Goal: Task Accomplishment & Management: Manage account settings

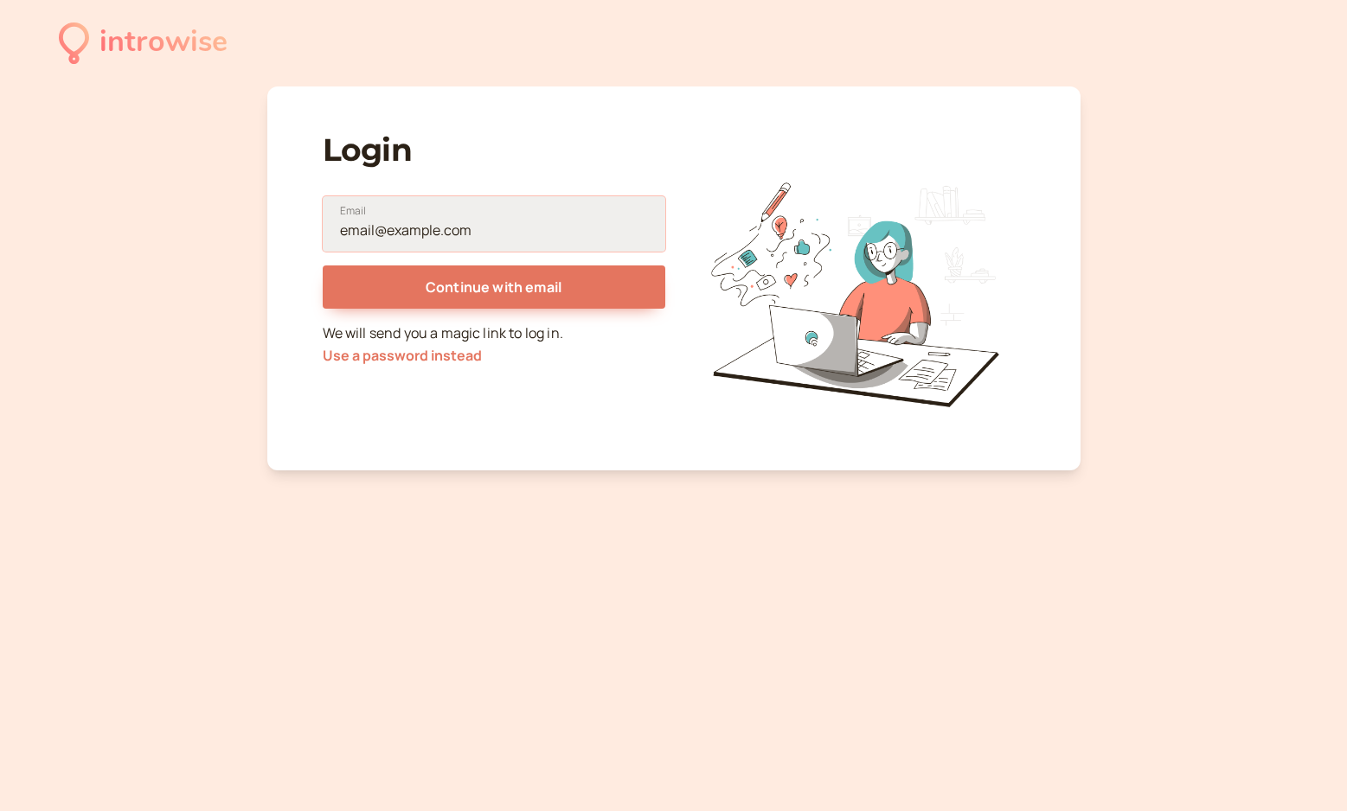
click at [452, 226] on input "Email" at bounding box center [494, 223] width 343 height 55
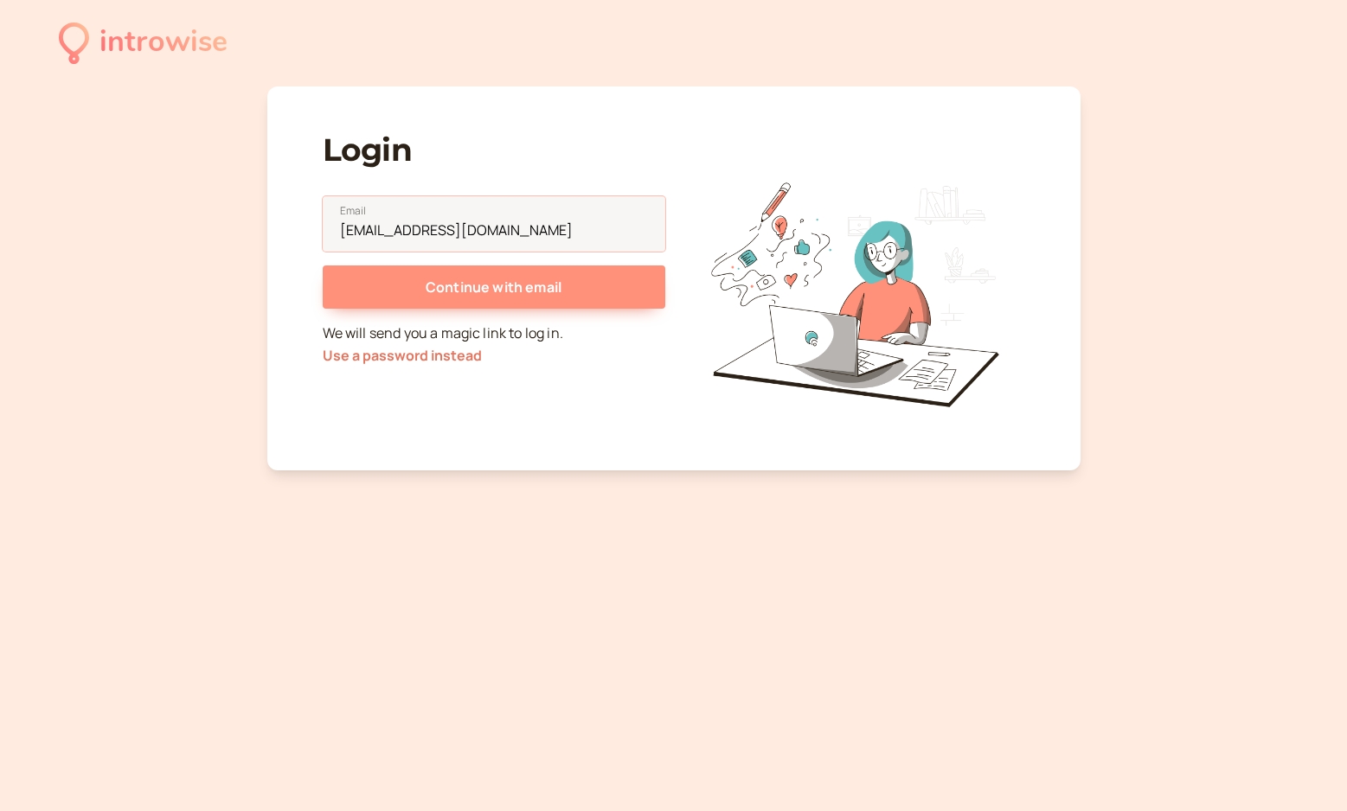
type input "melontyme@gmail.com"
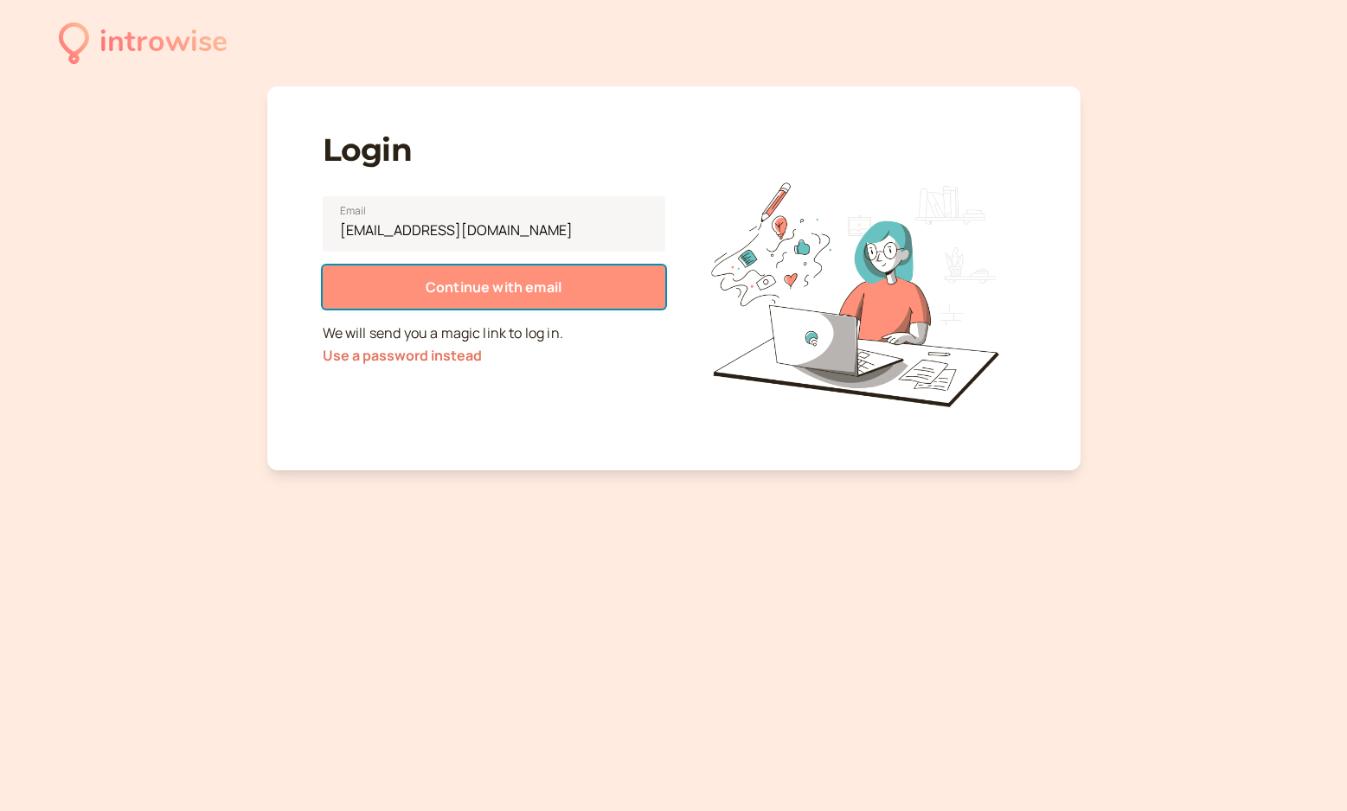
click at [459, 280] on span "Continue with email" at bounding box center [494, 287] width 136 height 19
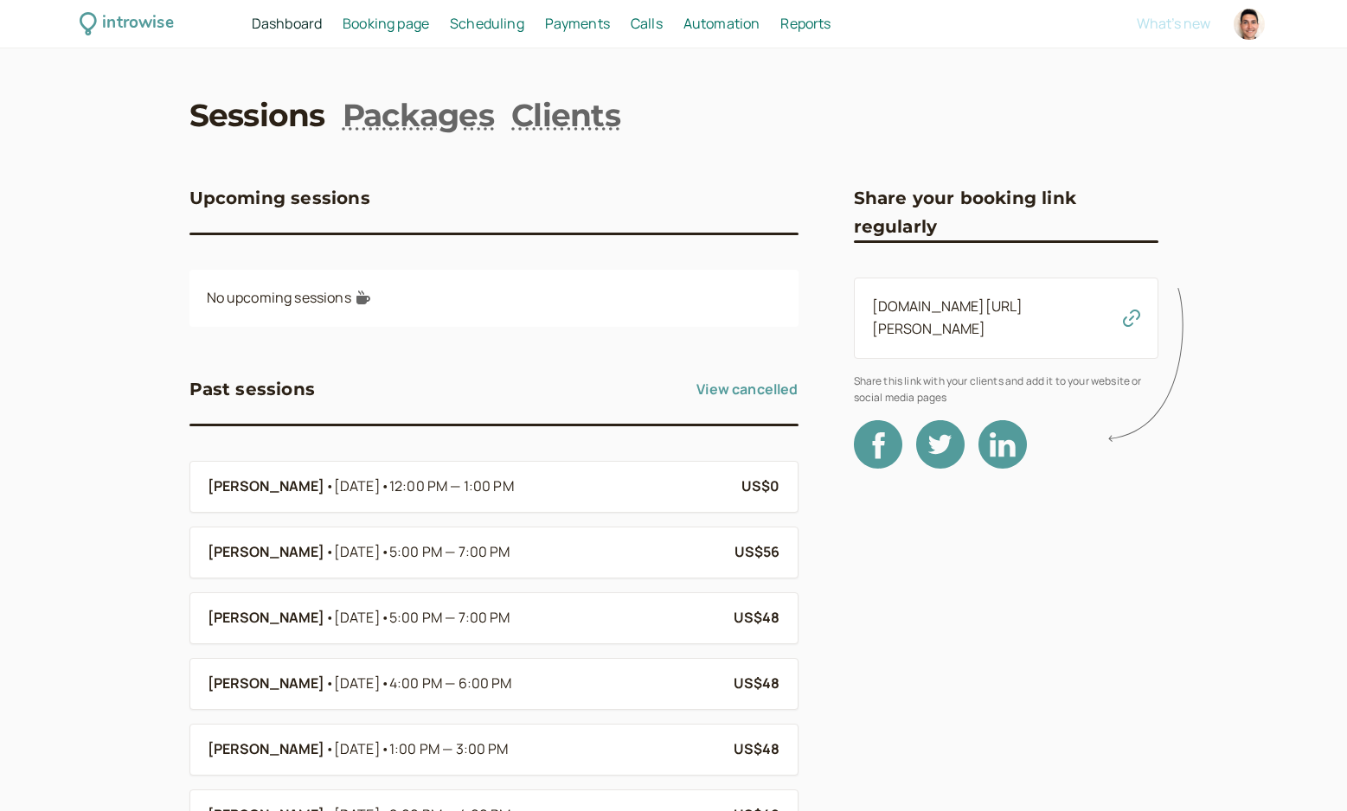
click at [580, 31] on span "Payments" at bounding box center [577, 23] width 65 height 19
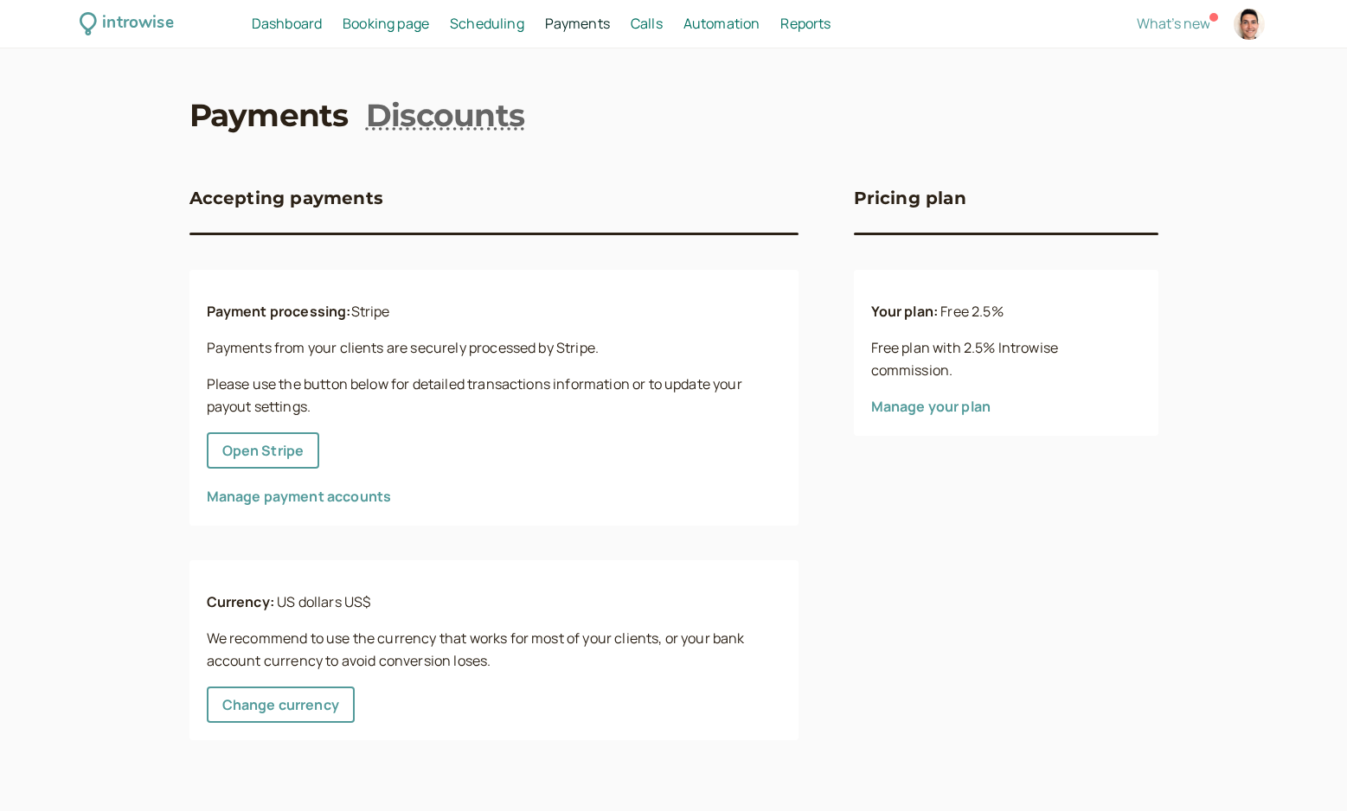
click at [330, 501] on link "Manage payment accounts" at bounding box center [299, 496] width 185 height 19
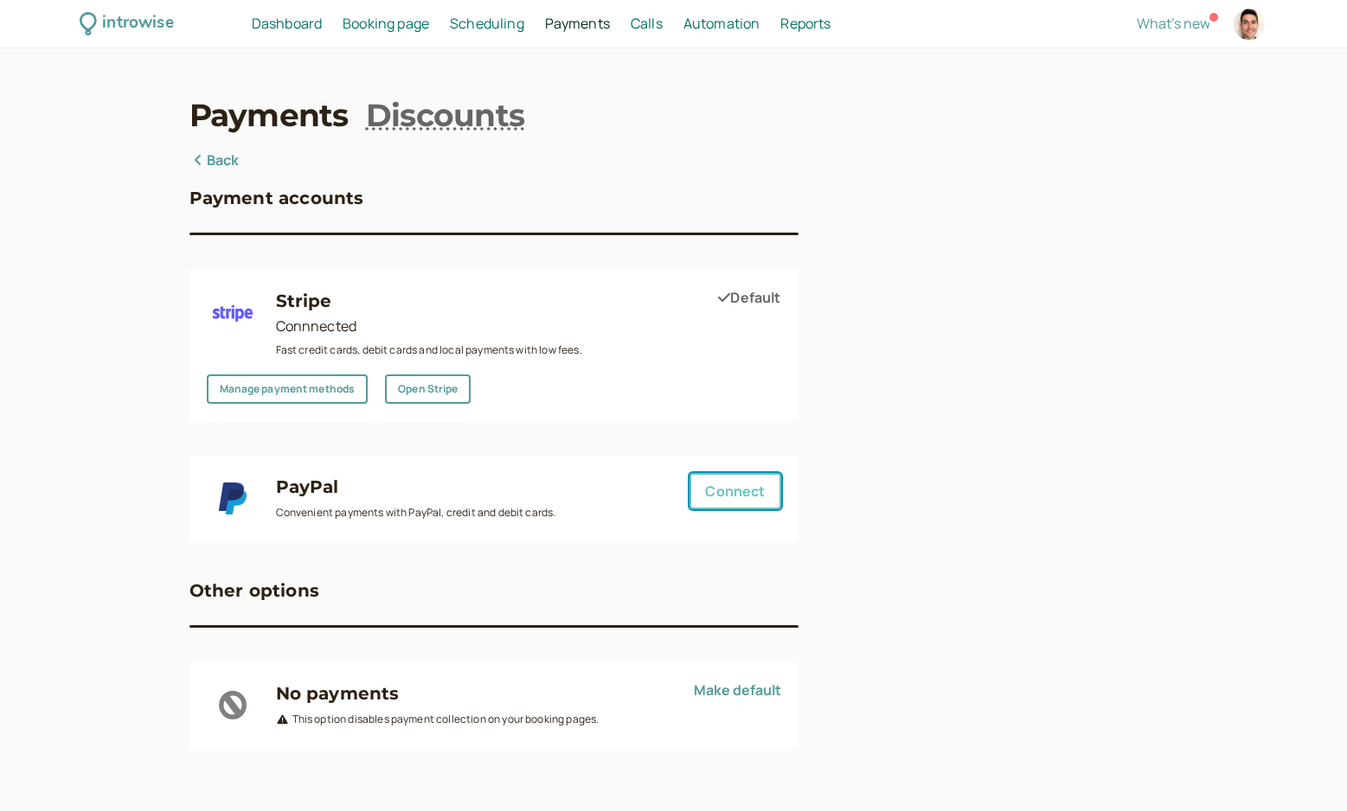
click at [743, 499] on span "Connect" at bounding box center [735, 491] width 60 height 19
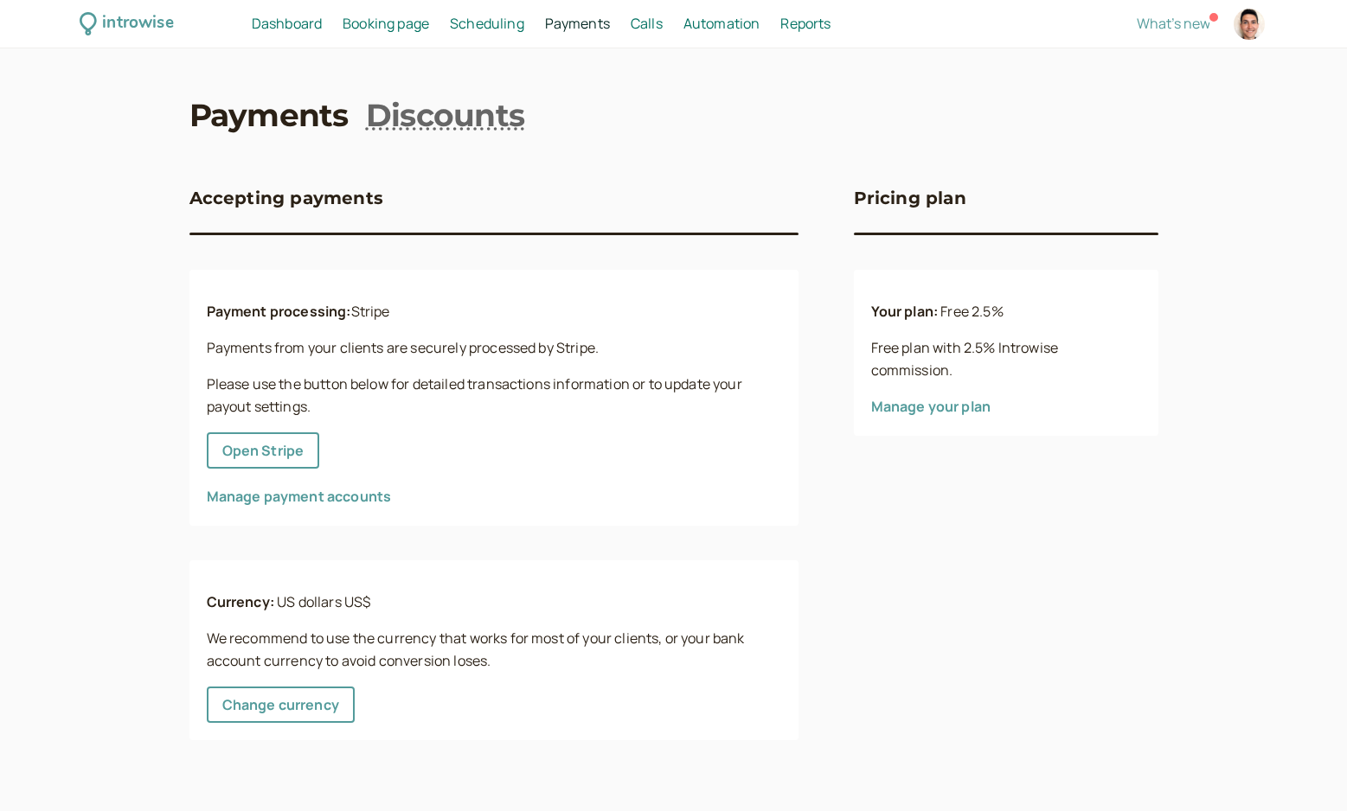
click at [503, 17] on span "Scheduling" at bounding box center [487, 23] width 74 height 19
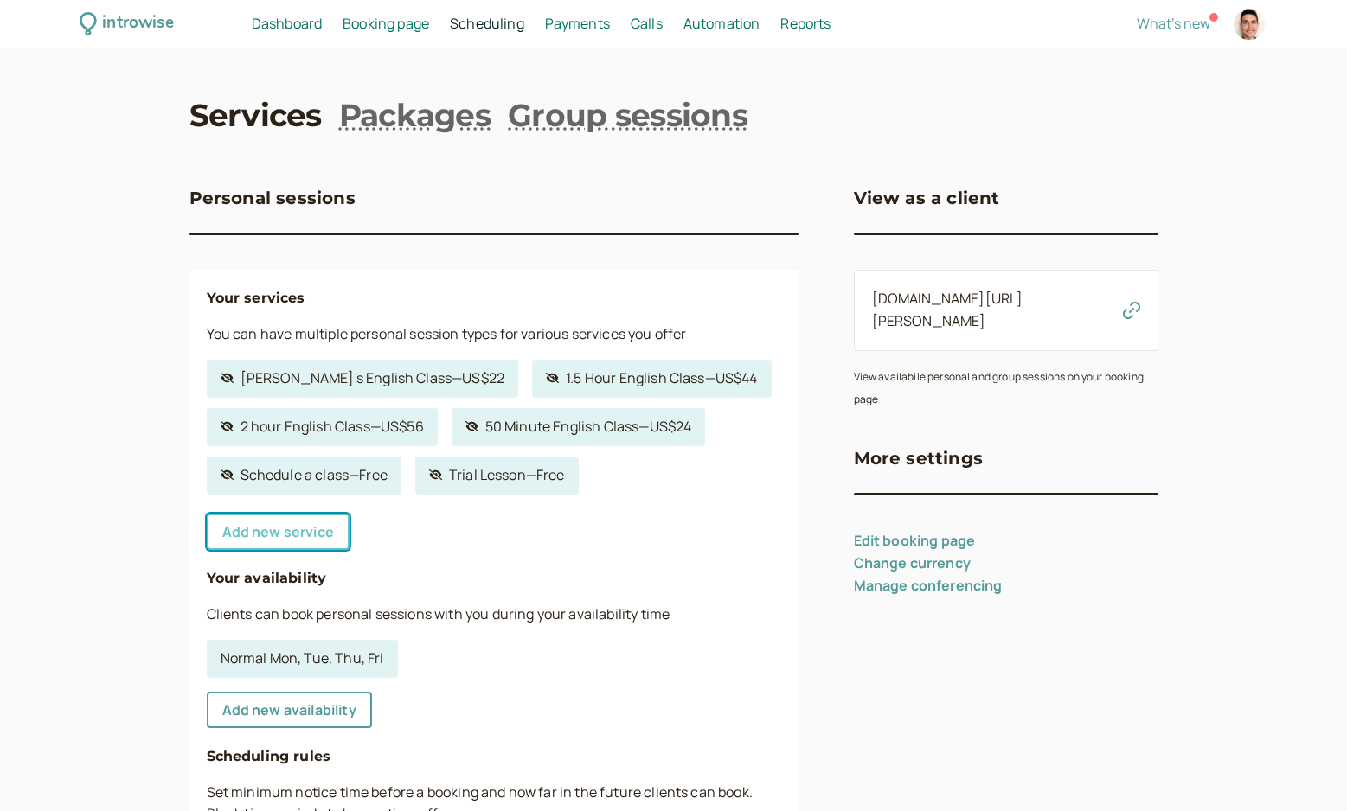
click at [326, 528] on link "Add new service" at bounding box center [278, 532] width 143 height 36
select select "30"
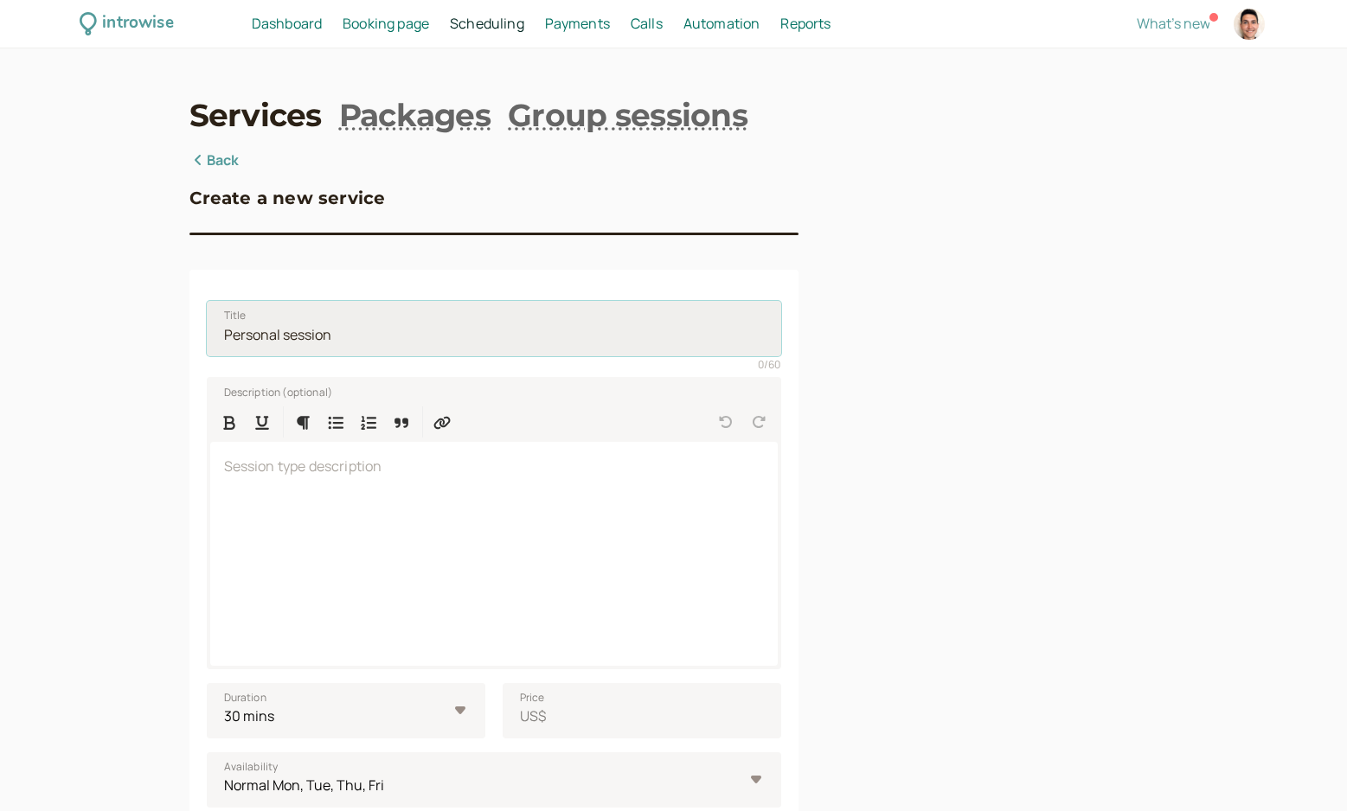
click at [386, 337] on input "Title" at bounding box center [494, 328] width 574 height 55
drag, startPoint x: 375, startPoint y: 336, endPoint x: 224, endPoint y: 336, distance: 150.5
click at [224, 336] on input "Title" at bounding box center [494, 328] width 574 height 55
click at [361, 330] on input "Title" at bounding box center [494, 328] width 574 height 55
type input "Package of Lessons for September"
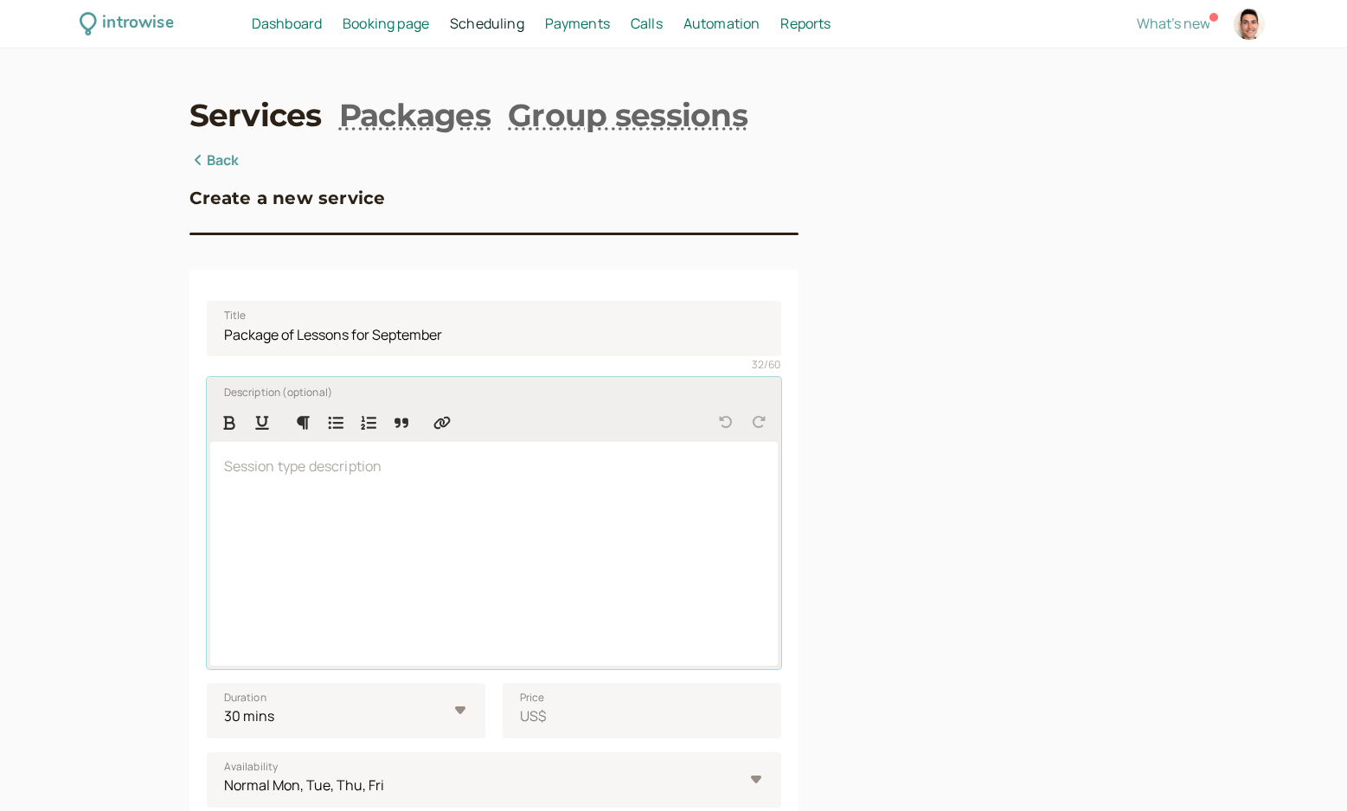
click at [304, 469] on p at bounding box center [494, 467] width 540 height 22
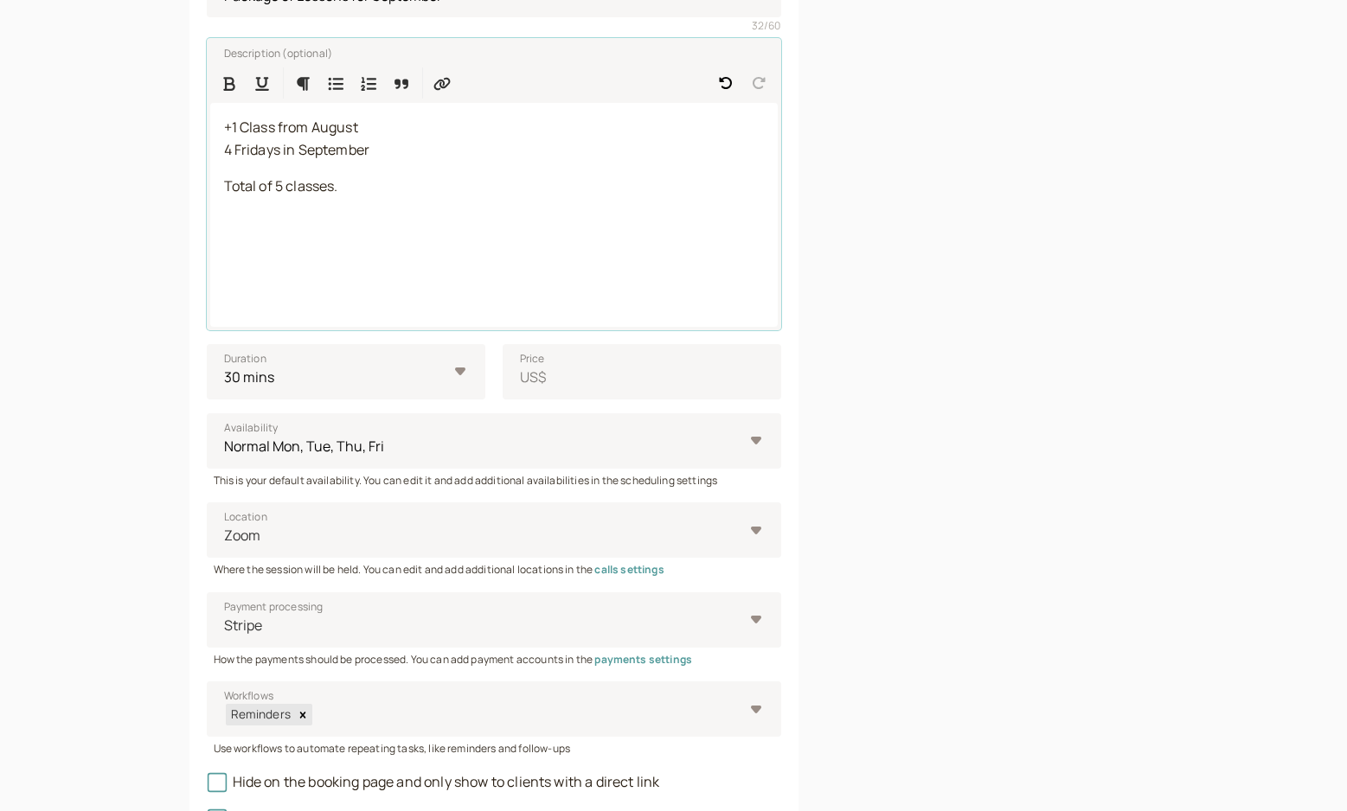
scroll to position [340, 0]
click at [454, 363] on select "10 mins 15 mins 30 mins 45 mins 1 hour 1.5 hours 2 hours Custom…" at bounding box center [346, 370] width 279 height 55
select select "60"
click at [207, 343] on select "10 mins 15 mins 30 mins 45 mins 1 hour 1.5 hours 2 hours Custom…" at bounding box center [346, 370] width 279 height 55
click at [754, 443] on select "Normal Mon, Tue, Thu, Fri" at bounding box center [494, 440] width 574 height 55
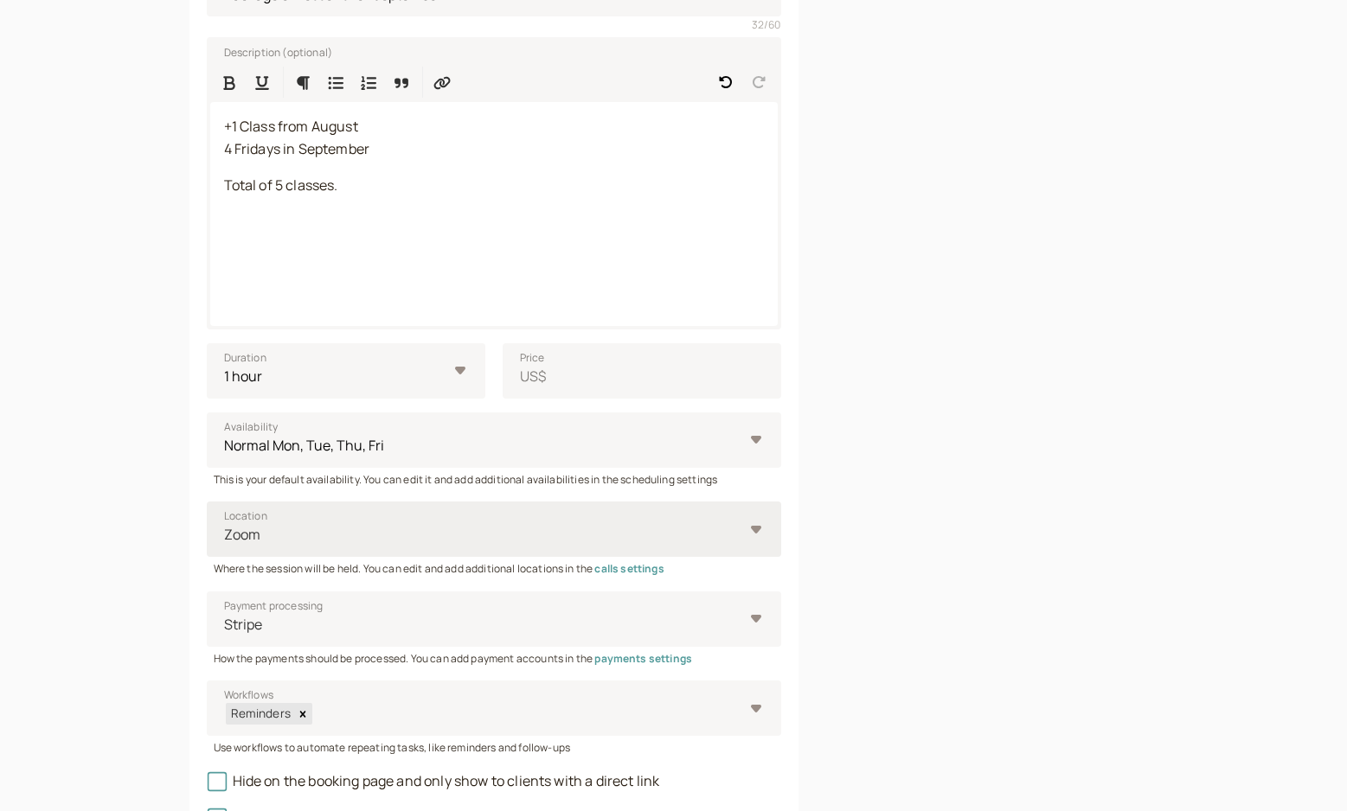
click at [757, 529] on div "Zoom" at bounding box center [494, 529] width 574 height 55
click at [225, 529] on input "Location Zoom" at bounding box center [223, 535] width 3 height 20
click at [901, 500] on div at bounding box center [1006, 375] width 305 height 1130
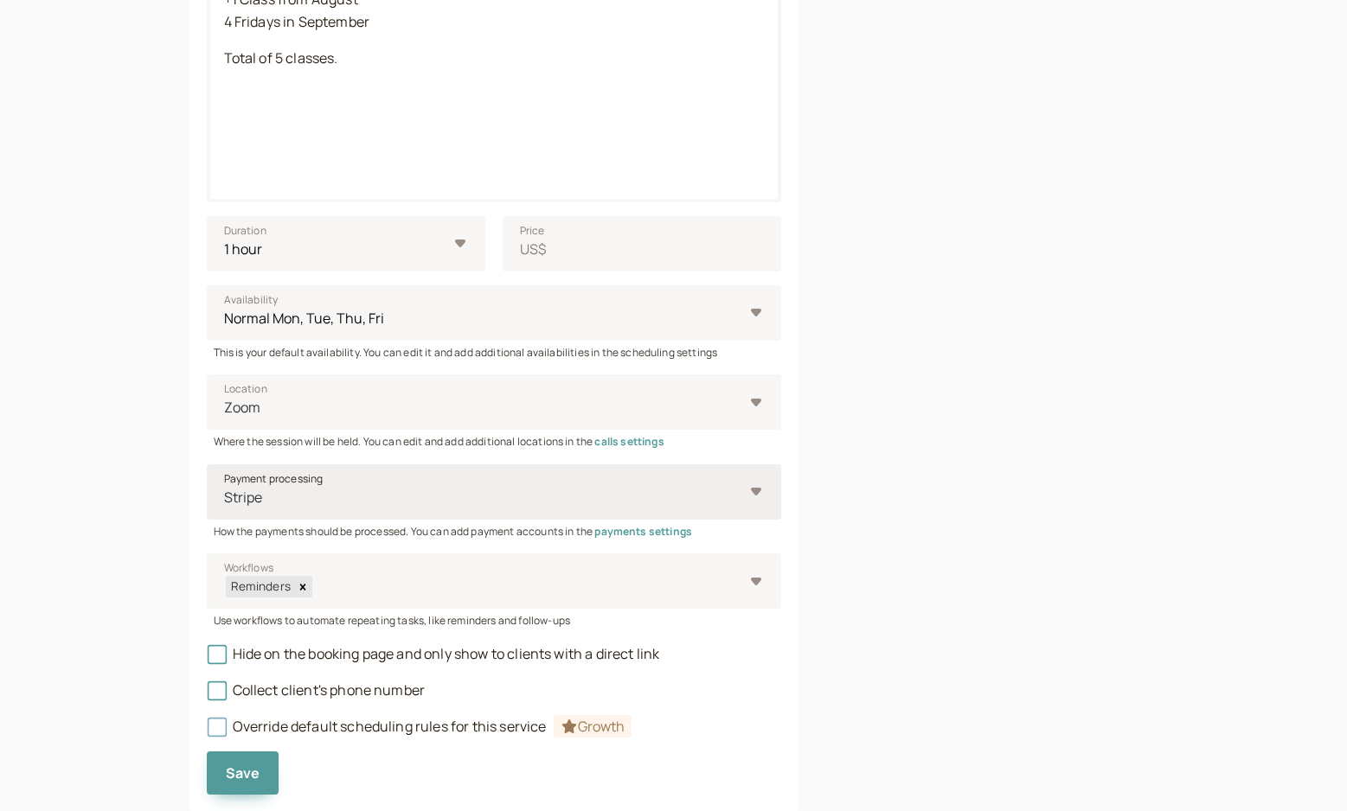
scroll to position [516, 0]
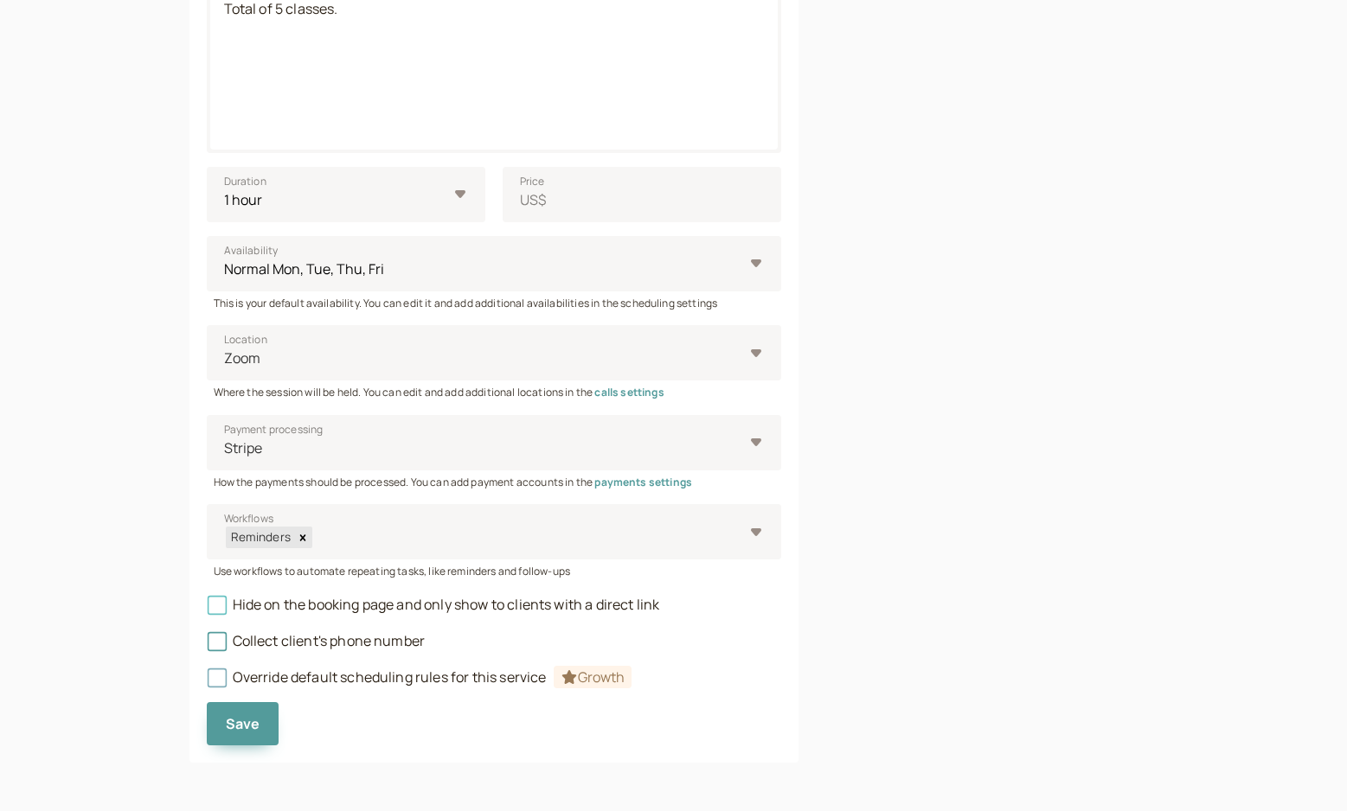
click at [221, 610] on icon at bounding box center [216, 605] width 12 height 12
click at [207, 610] on input "Hide on the booking page and only show to clients with a direct link" at bounding box center [207, 610] width 0 height 0
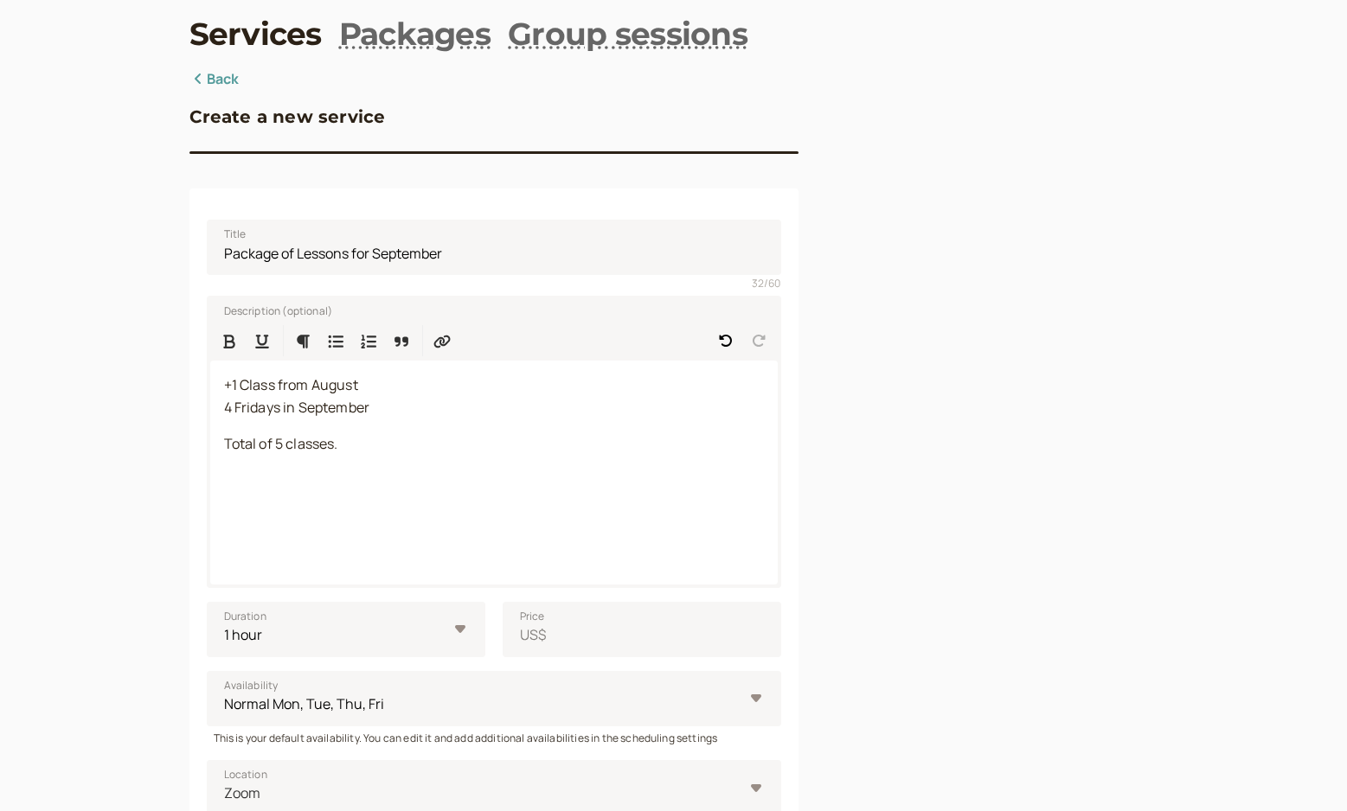
scroll to position [76, 0]
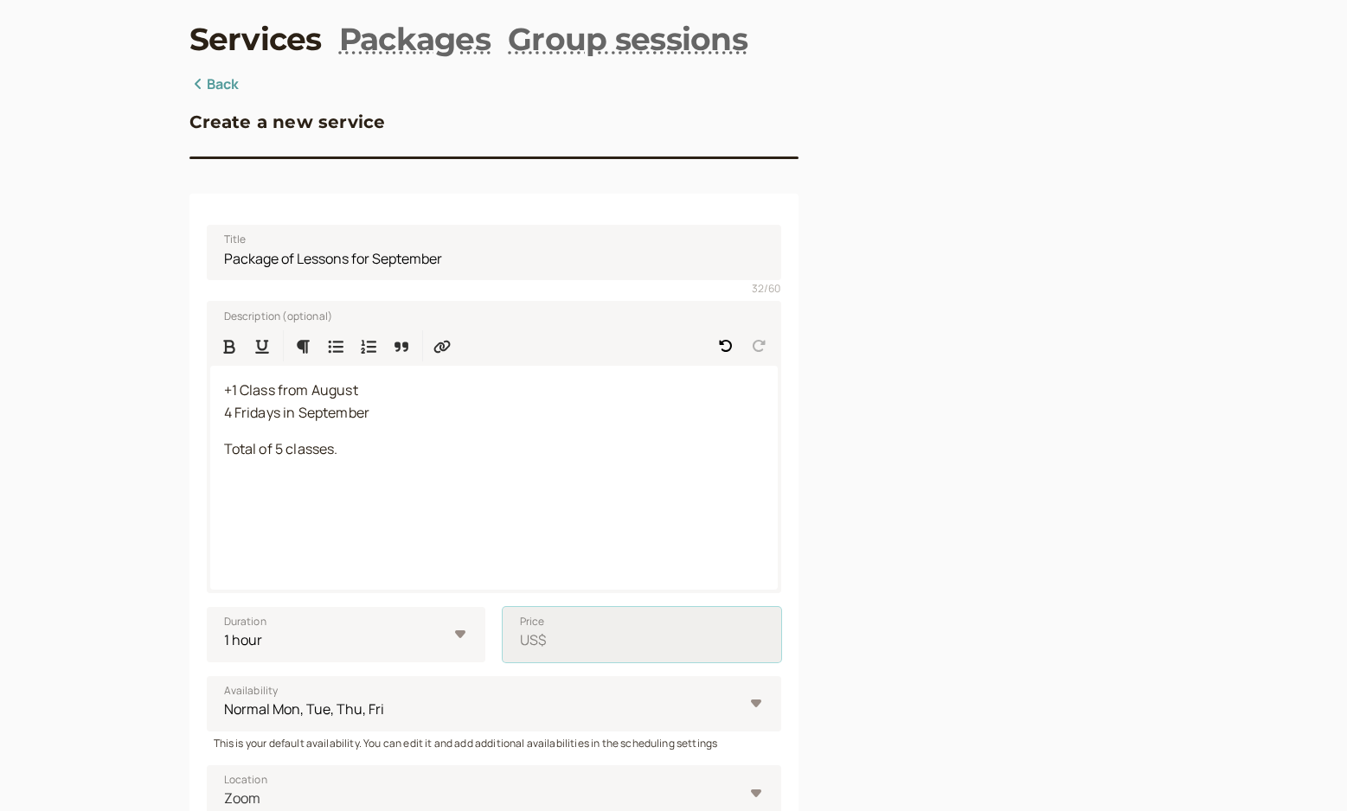
click at [600, 640] on input "Price US$" at bounding box center [642, 634] width 279 height 55
click at [493, 254] on input "Package of Lessons for September" at bounding box center [494, 252] width 574 height 55
click at [226, 254] on input "Package of Lessons for September" at bounding box center [494, 252] width 574 height 55
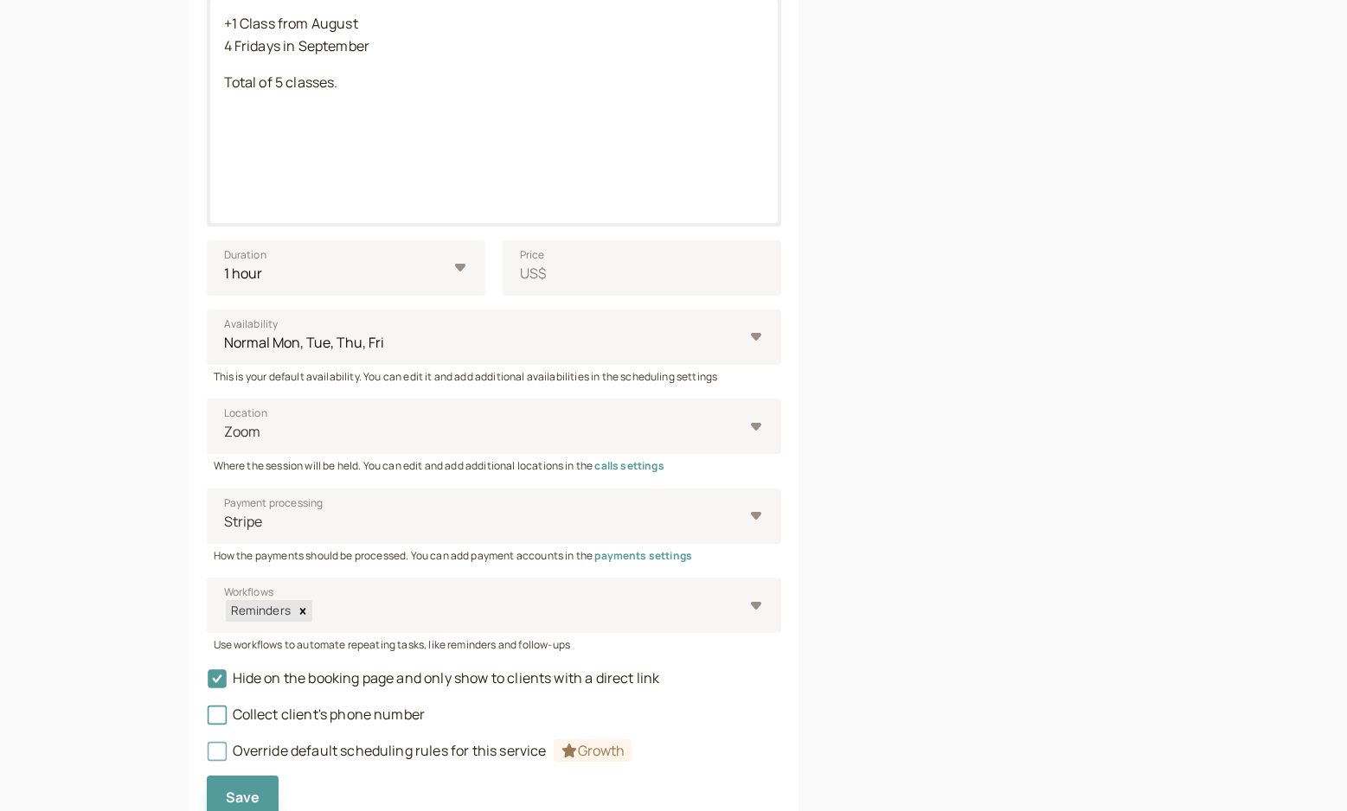
scroll to position [516, 0]
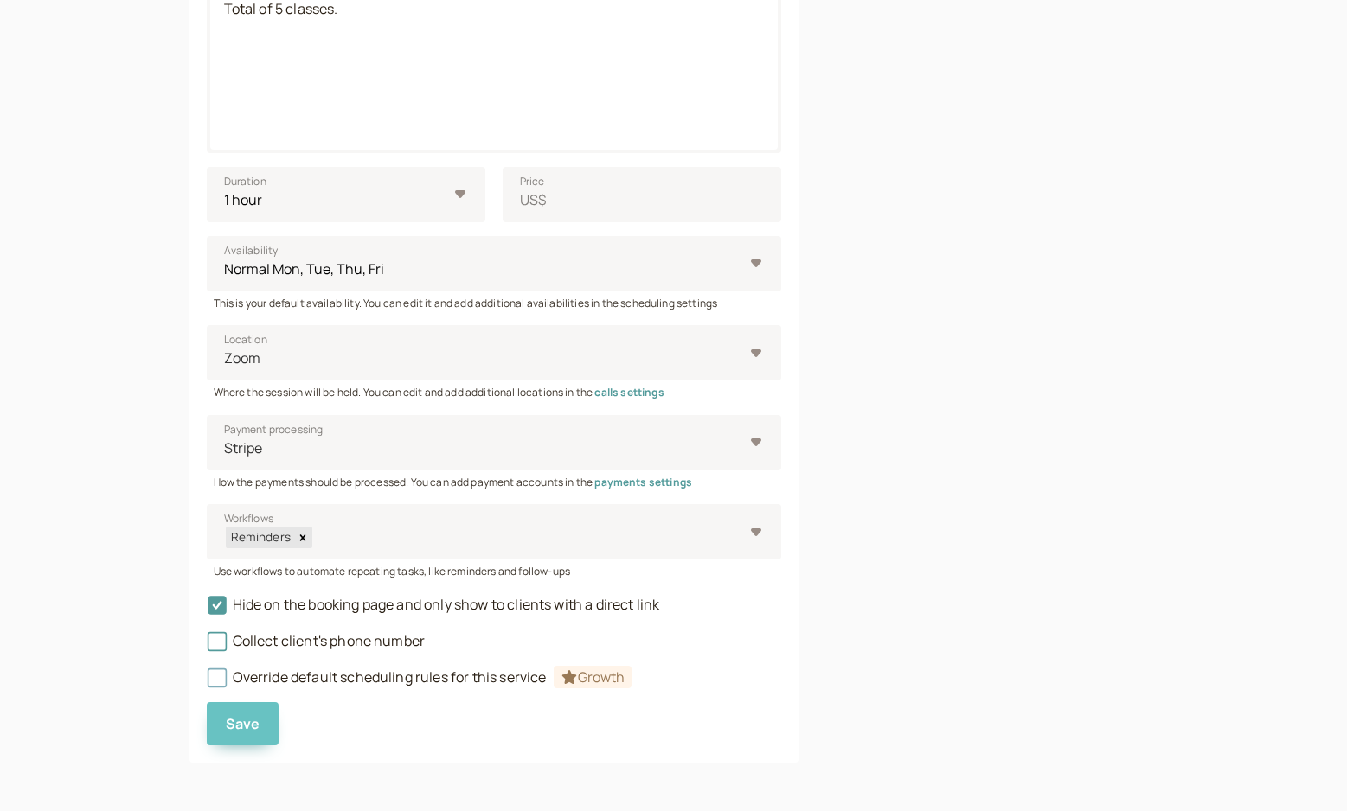
type input "Yuri's Package of Lessons for September"
click at [244, 727] on span "Save" at bounding box center [243, 724] width 35 height 19
type input "1"
click at [240, 727] on span "Save" at bounding box center [243, 724] width 35 height 19
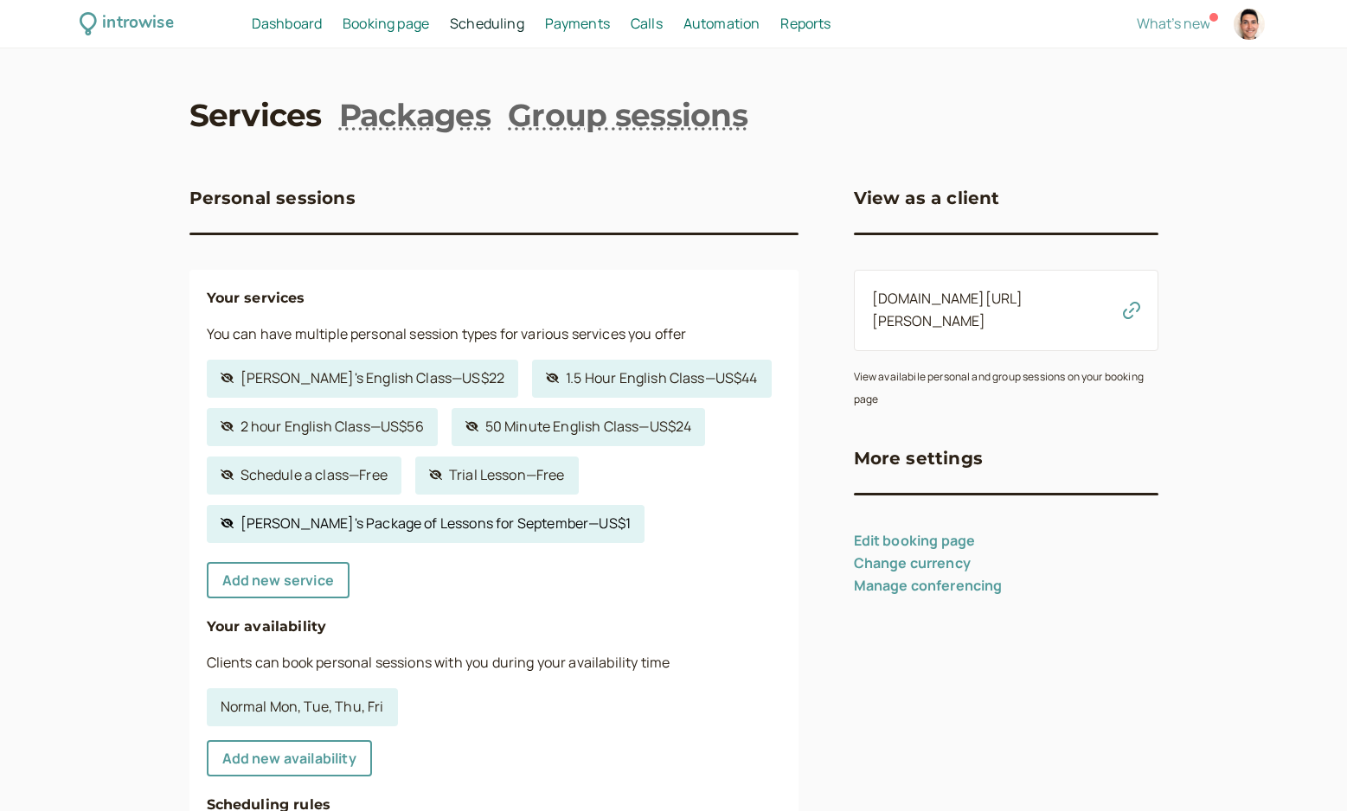
click at [424, 528] on link "Hidden service Yuri's Package of Lessons for September — US$1" at bounding box center [426, 524] width 439 height 38
select select "60"
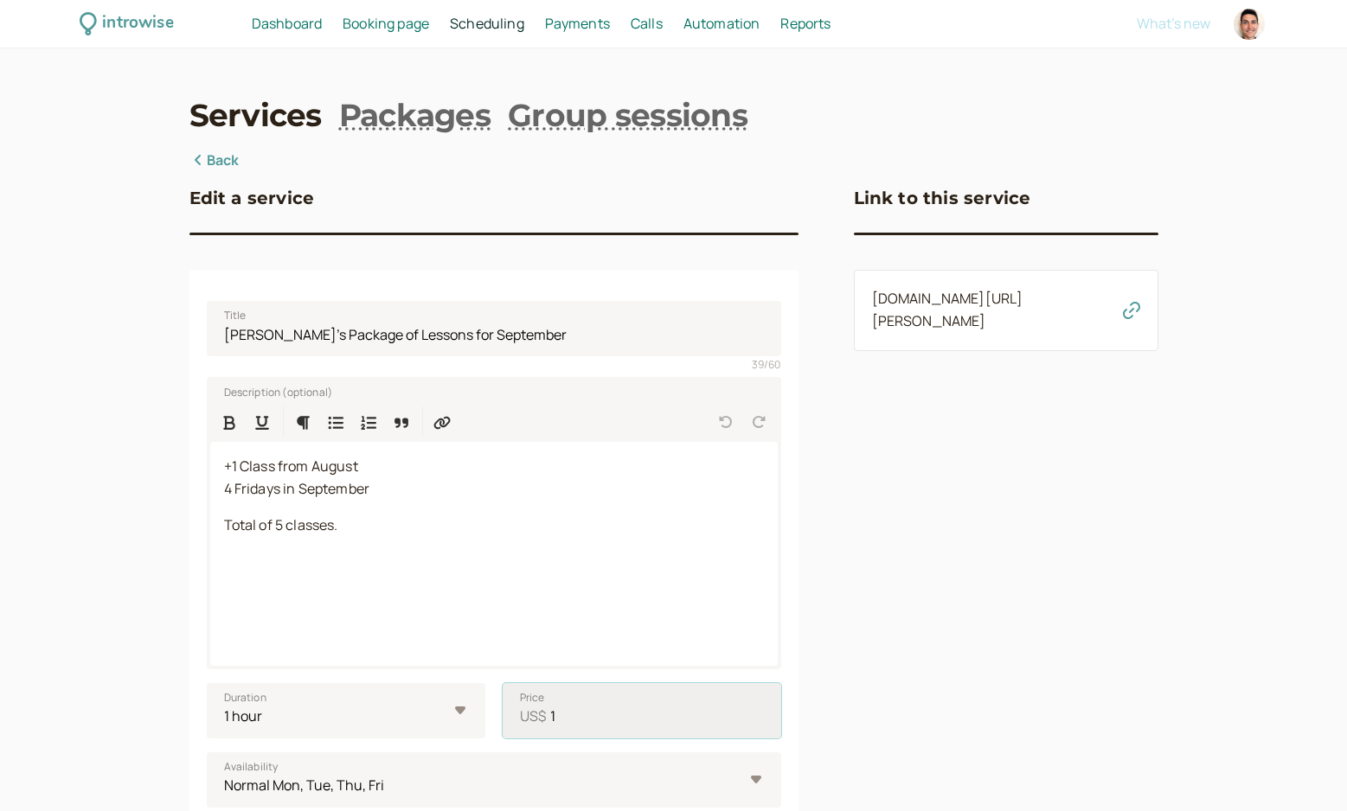
click at [587, 722] on input "1" at bounding box center [642, 710] width 279 height 55
click at [410, 539] on div "+1 Class from August 4 Fridays in September Total of 5 classes." at bounding box center [493, 554] width 567 height 224
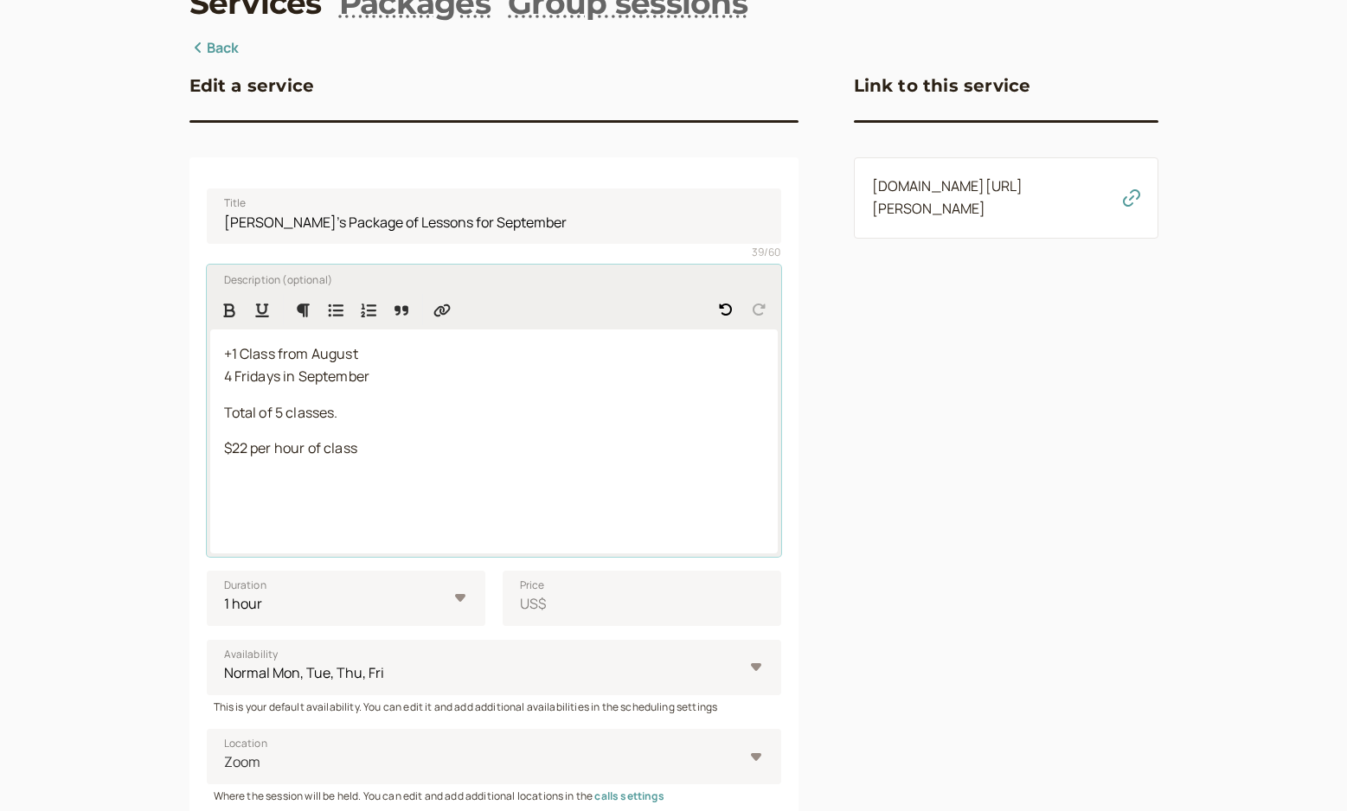
scroll to position [141, 0]
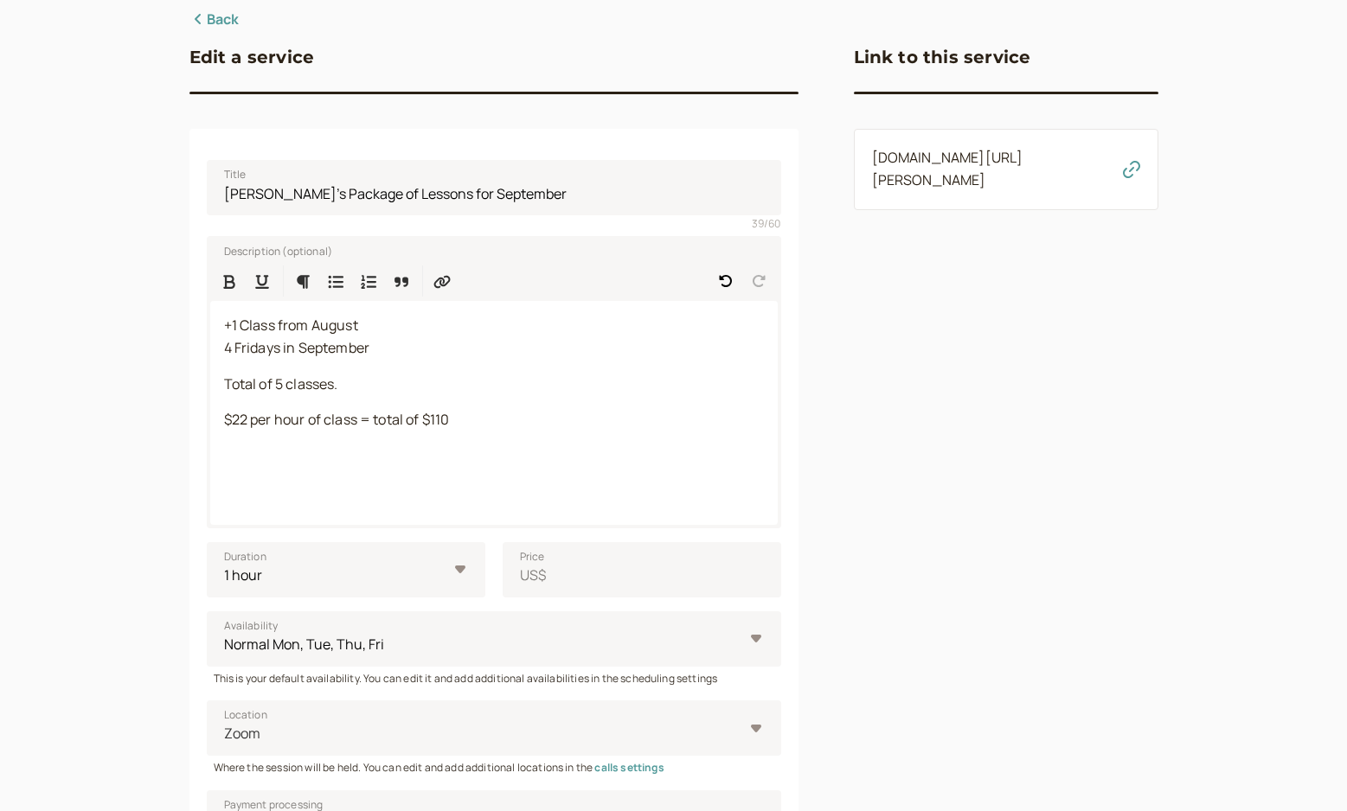
click at [886, 558] on div "Link to this service introwise.com/tyler-anderson/services/e67293e222" at bounding box center [1006, 574] width 305 height 1130
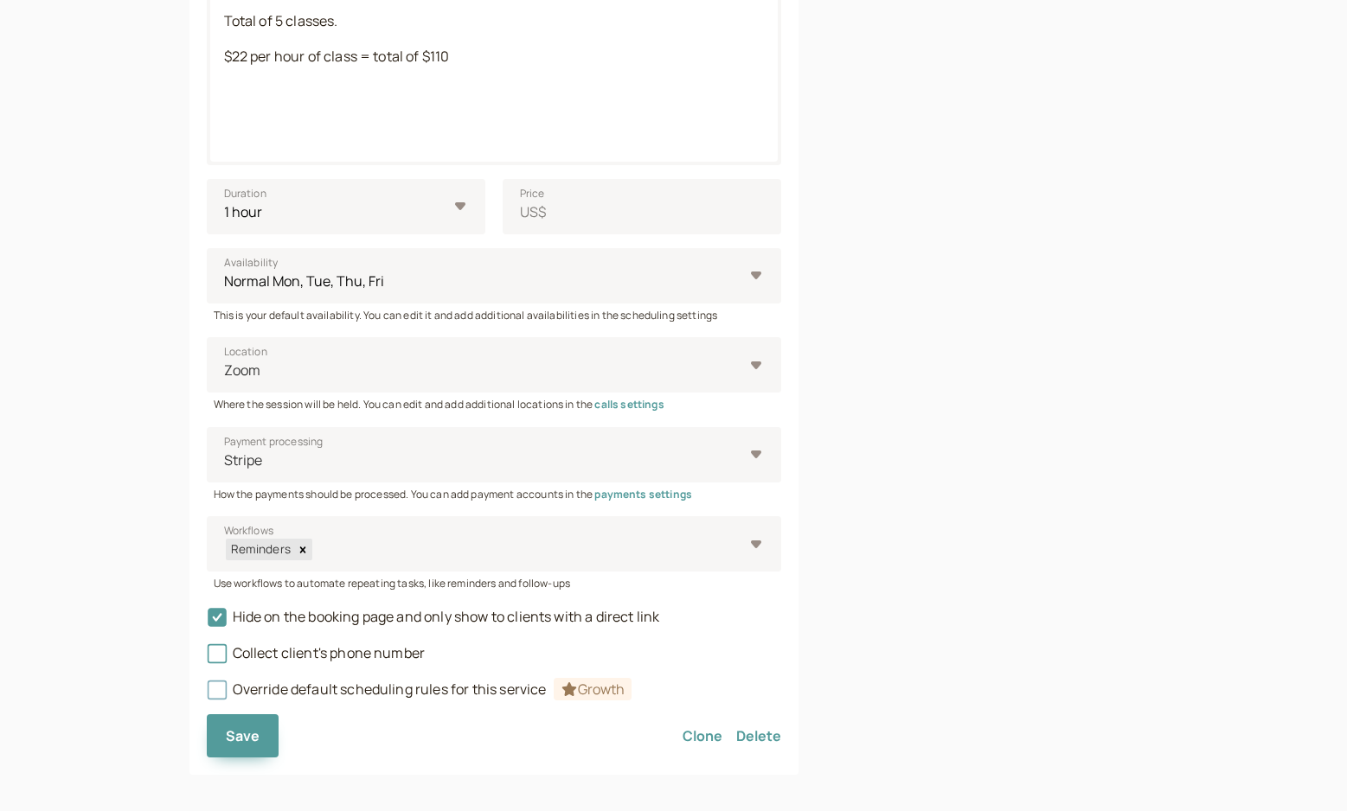
scroll to position [516, 0]
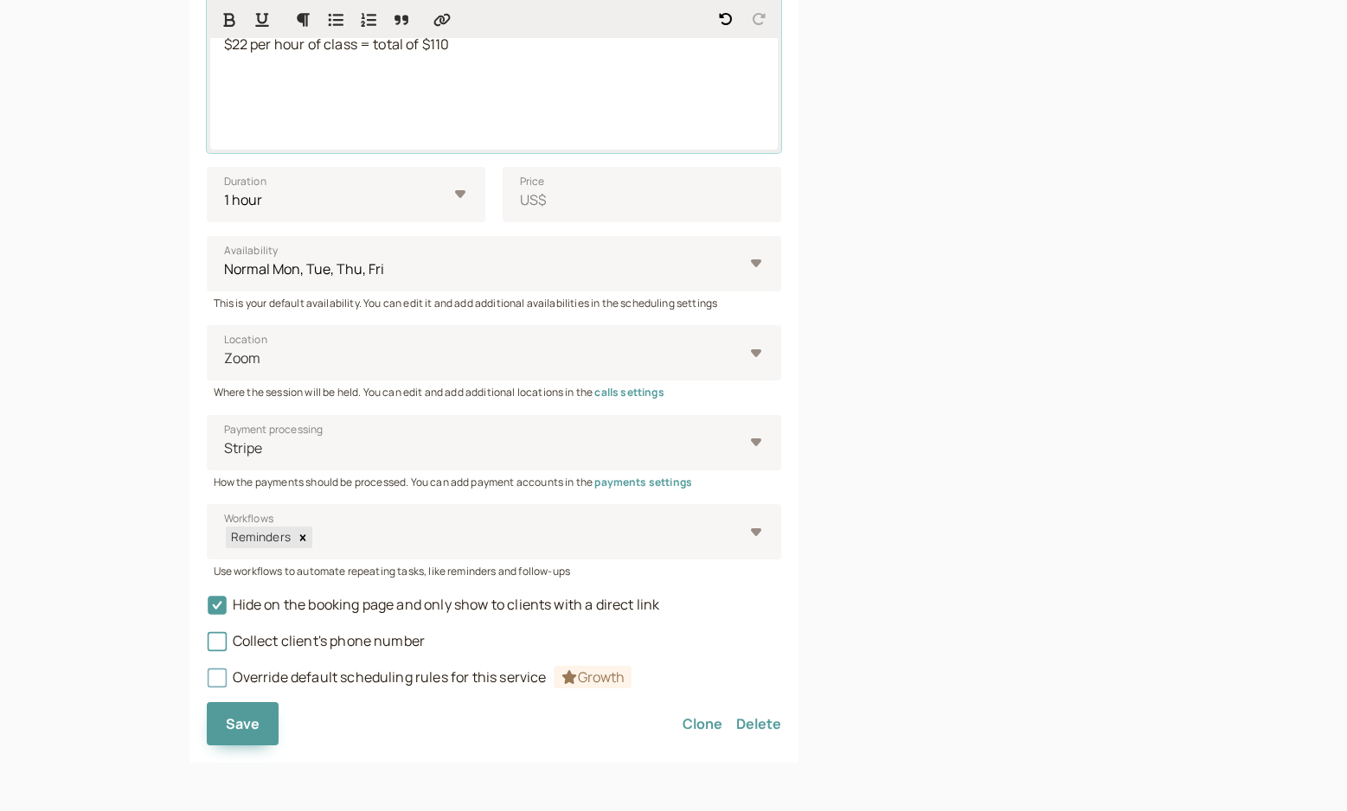
click at [245, 42] on span "$22 per hour of class = total of $110" at bounding box center [337, 44] width 226 height 19
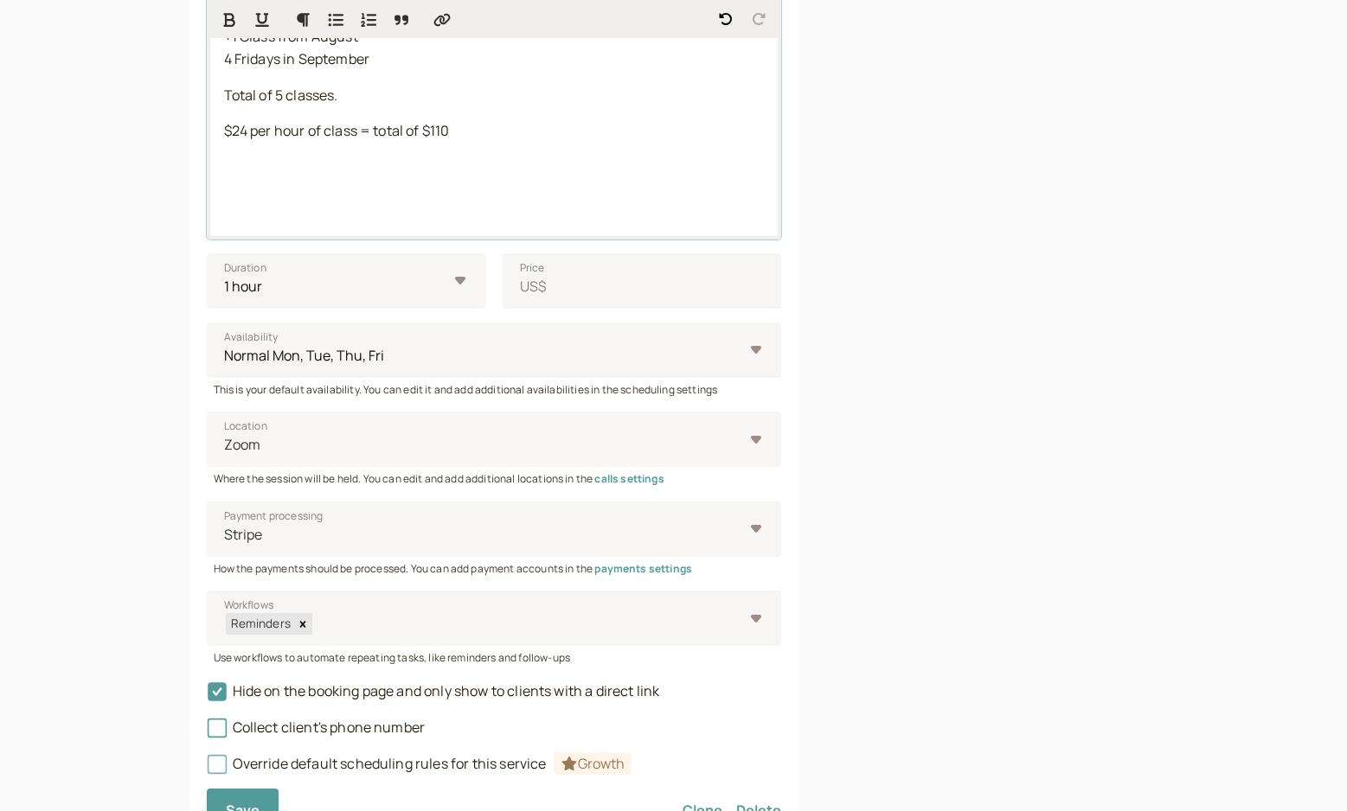
click at [444, 127] on span "$24 per hour of class = total of $110" at bounding box center [337, 130] width 226 height 19
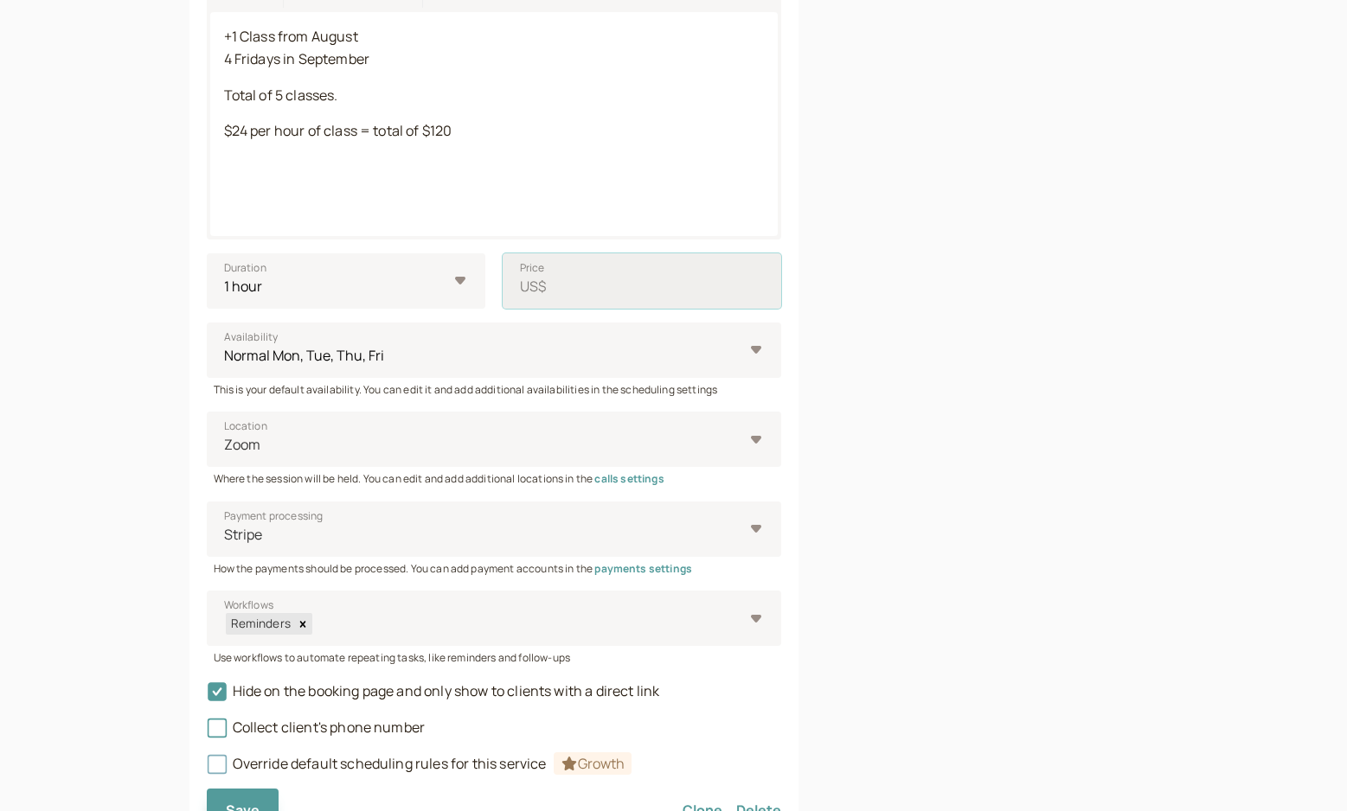
click at [630, 273] on input "Price US$" at bounding box center [642, 280] width 279 height 55
type input "120"
click at [921, 366] on div "Link to this service introwise.com/tyler-anderson/services/e67293e222" at bounding box center [1006, 285] width 305 height 1130
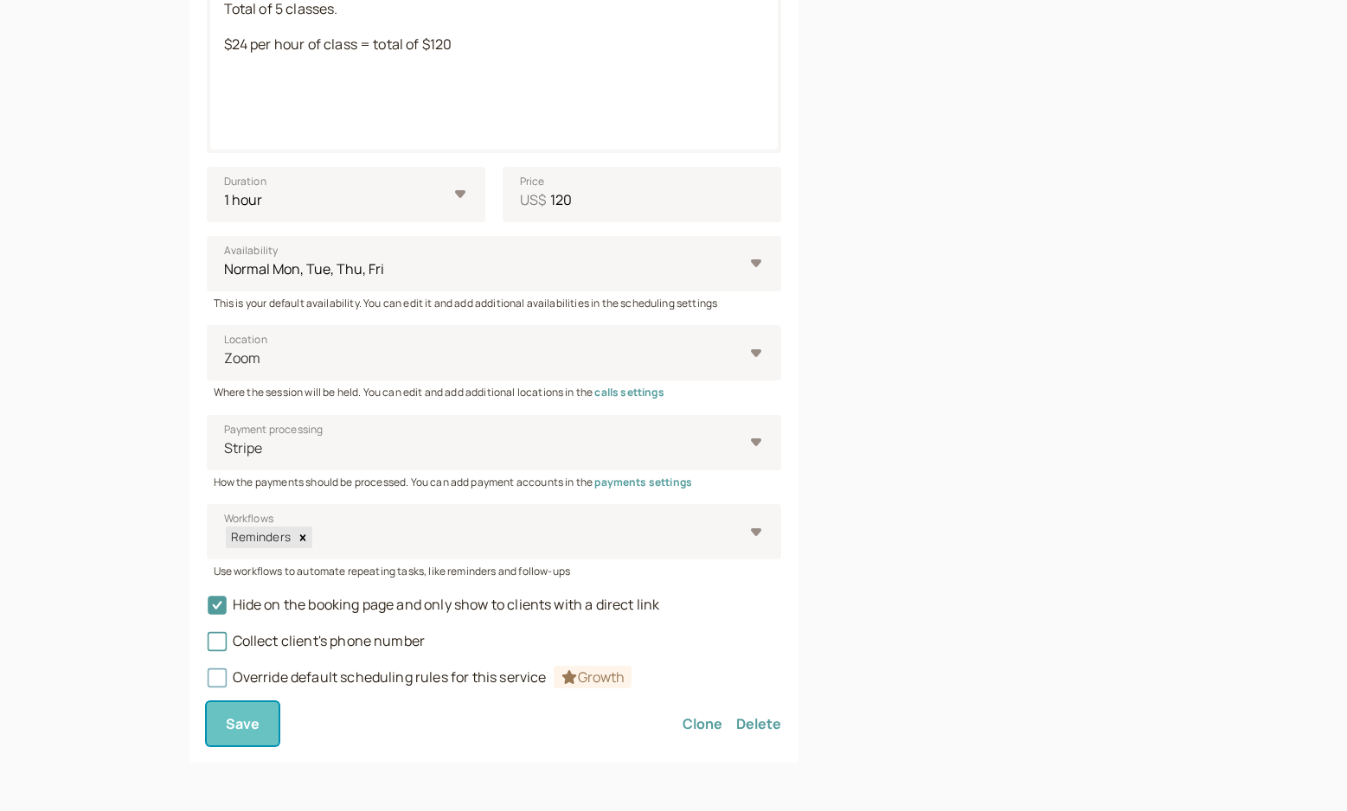
click at [235, 731] on span "Save" at bounding box center [243, 724] width 35 height 19
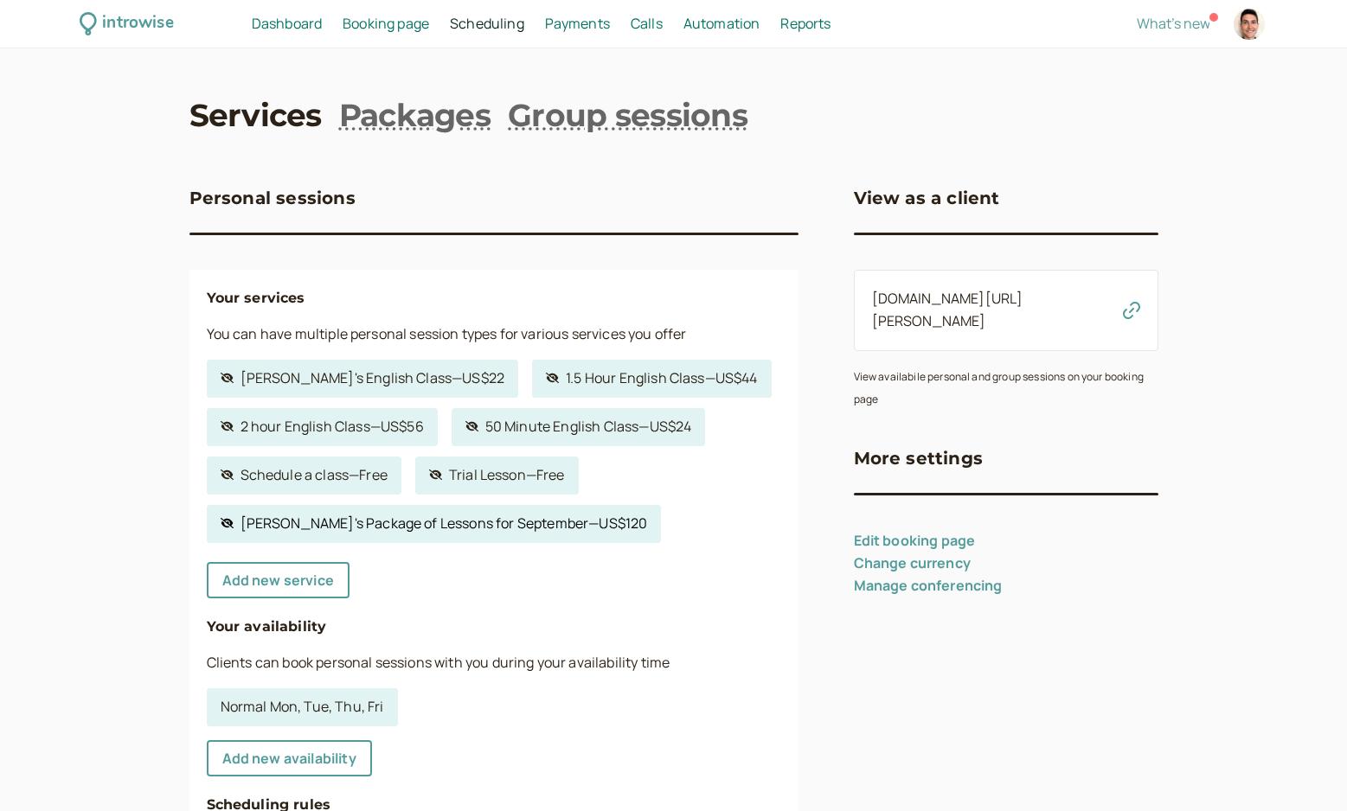
click at [433, 529] on link "Hidden service Yuri's Package of Lessons for September — US$120" at bounding box center [434, 524] width 455 height 38
select select "60"
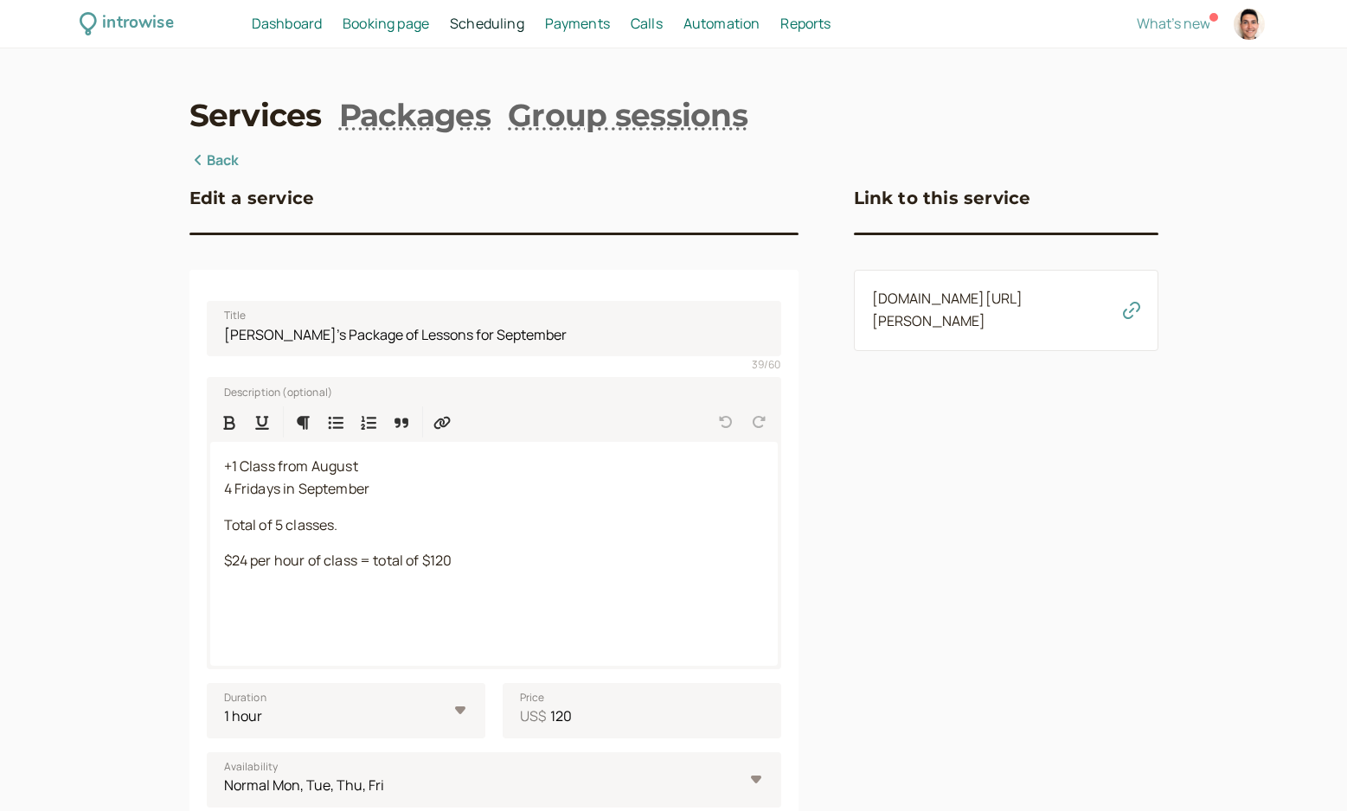
click at [1133, 317] on icon "button" at bounding box center [1131, 310] width 17 height 17
drag, startPoint x: 362, startPoint y: 532, endPoint x: 192, endPoint y: 450, distance: 188.4
click at [192, 450] on div "Title Yuri's Package of Lessons for September 39 / 60 Description (optional) +1…" at bounding box center [493, 775] width 609 height 1010
copy div "+1 Class from August 4 Fridays in September Total of 5 classes."
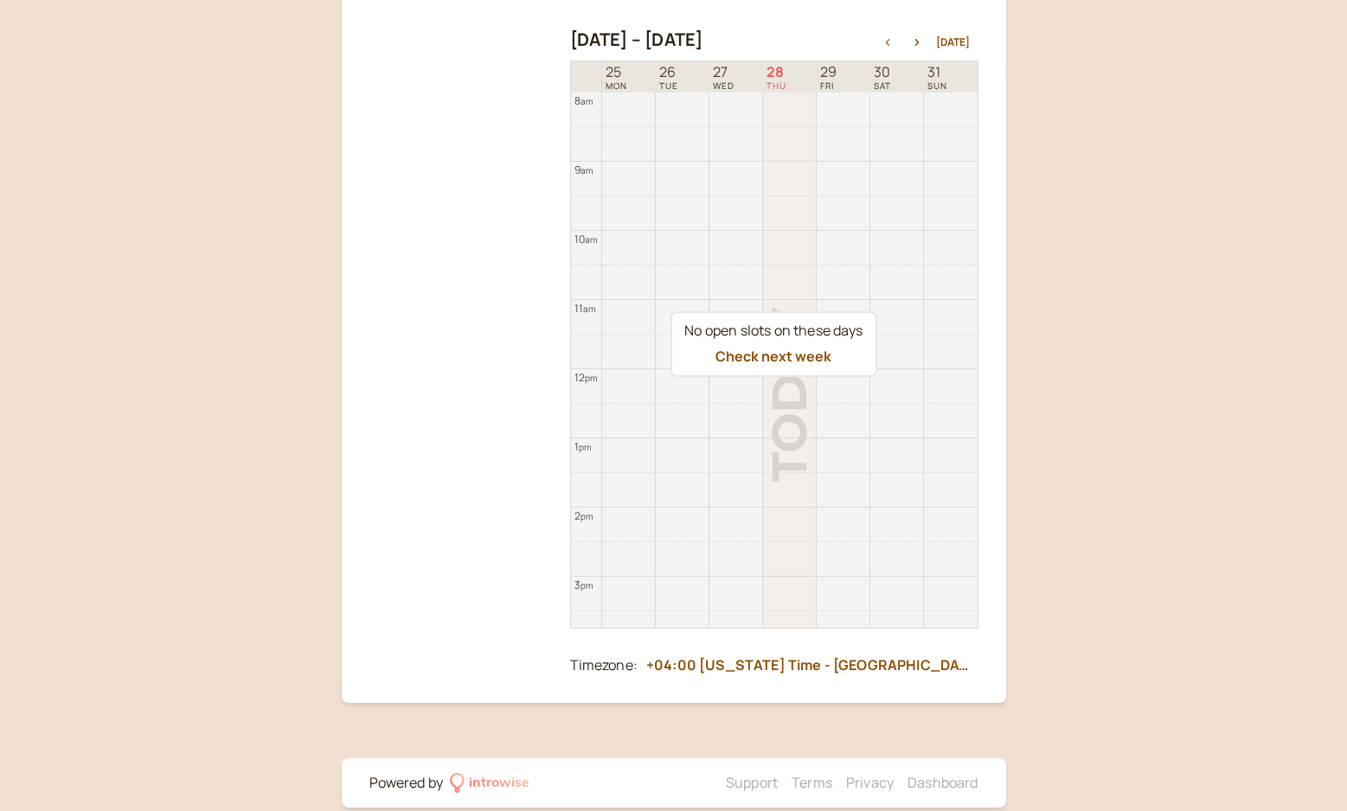
scroll to position [414, 0]
